Goal: Subscribe to service/newsletter

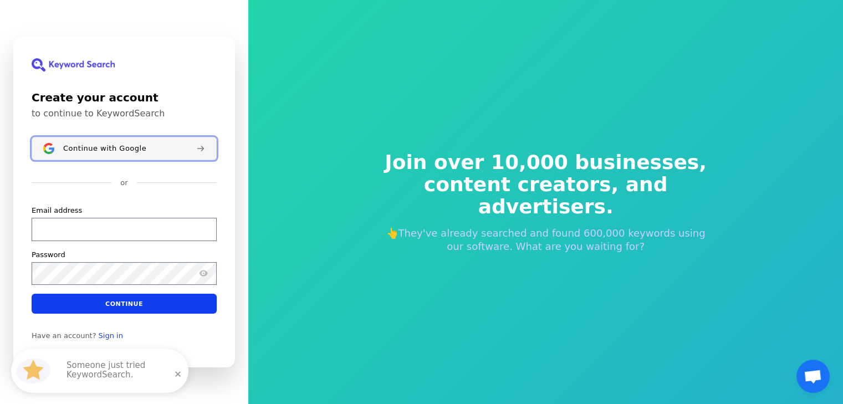
click at [142, 155] on button "Continue with Google" at bounding box center [124, 148] width 185 height 23
